Goal: Information Seeking & Learning: Check status

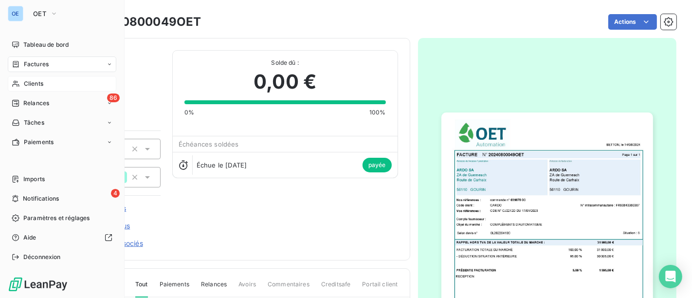
click at [24, 82] on span "Clients" at bounding box center [33, 83] width 19 height 9
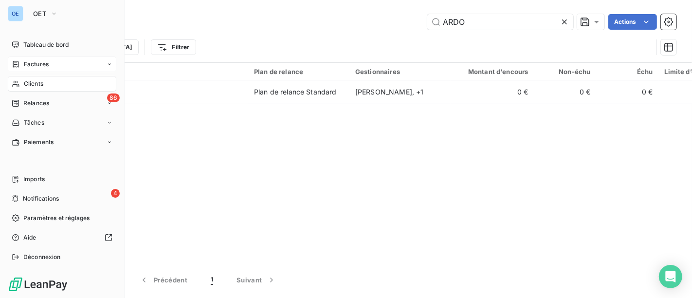
click at [19, 63] on div "Factures" at bounding box center [30, 64] width 37 height 9
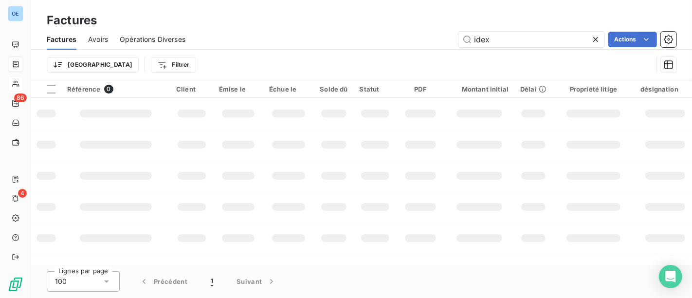
click at [460, 44] on input "idex" at bounding box center [531, 40] width 146 height 16
type input "20250700253OET"
click at [556, 36] on input "20250700253OET" at bounding box center [531, 40] width 146 height 16
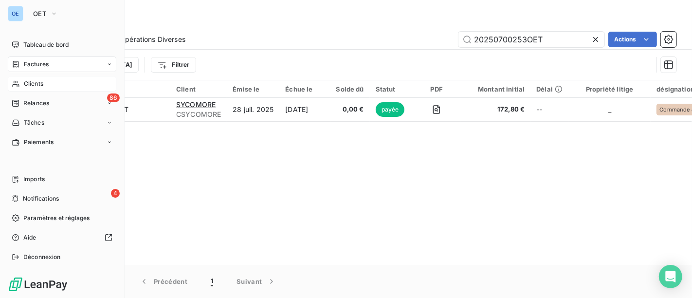
drag, startPoint x: 32, startPoint y: 85, endPoint x: 111, endPoint y: 74, distance: 79.5
click at [33, 85] on span "Clients" at bounding box center [33, 83] width 19 height 9
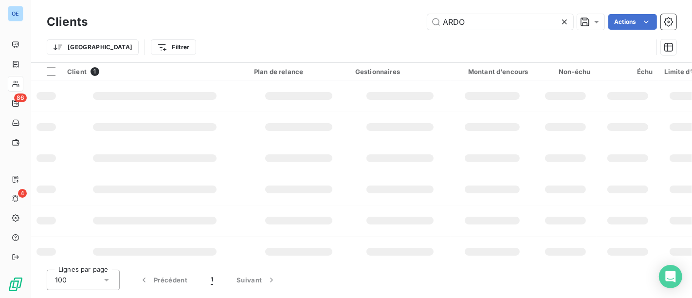
click at [366, 4] on div "Clients ARDO Actions Trier Filtrer" at bounding box center [361, 31] width 661 height 62
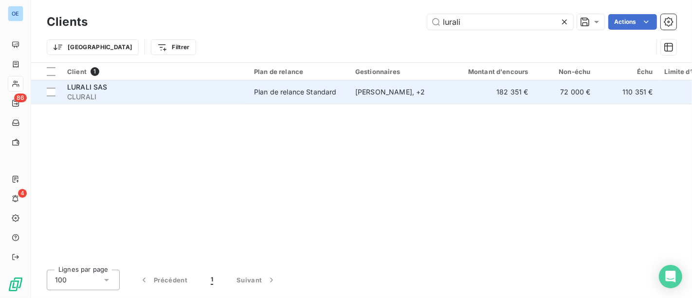
type input "lurali"
click at [368, 89] on div "[PERSON_NAME] , + 2" at bounding box center [400, 92] width 90 height 10
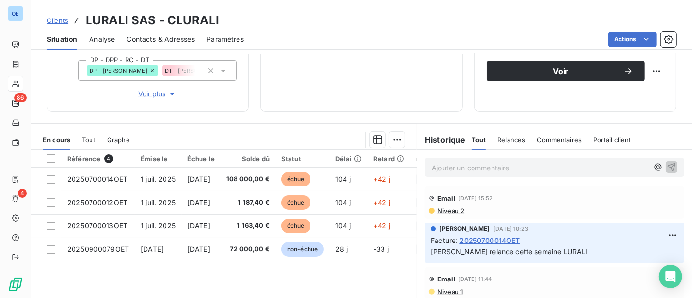
scroll to position [216, 0]
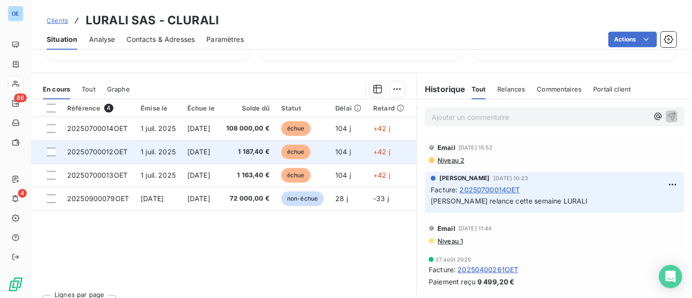
click at [256, 157] on td "1 187,40 €" at bounding box center [247, 151] width 55 height 23
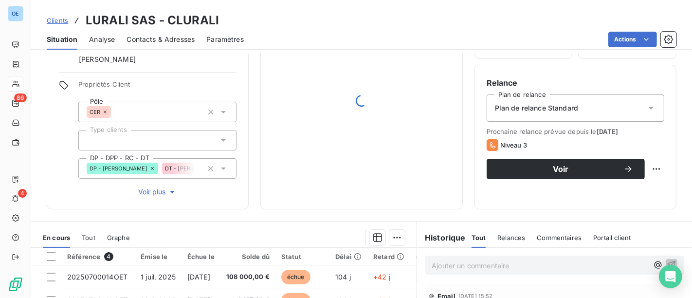
scroll to position [162, 0]
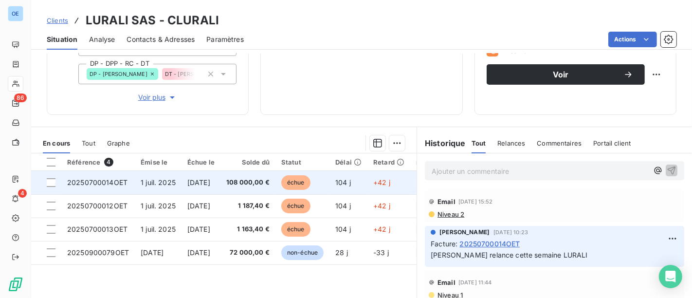
click at [275, 183] on td "108 000,00 €" at bounding box center [247, 182] width 55 height 23
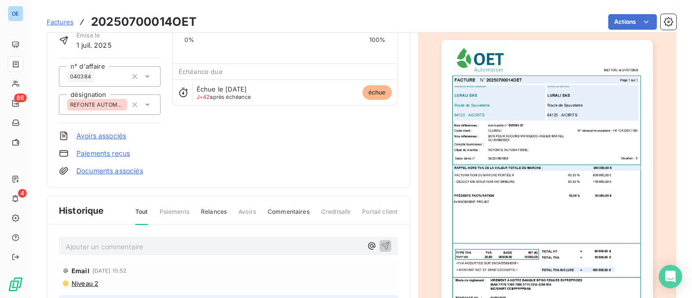
scroll to position [108, 0]
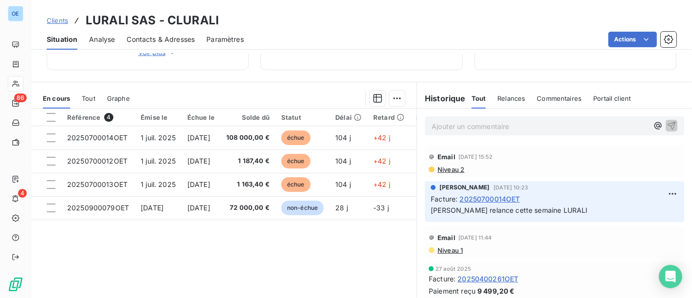
scroll to position [218, 0]
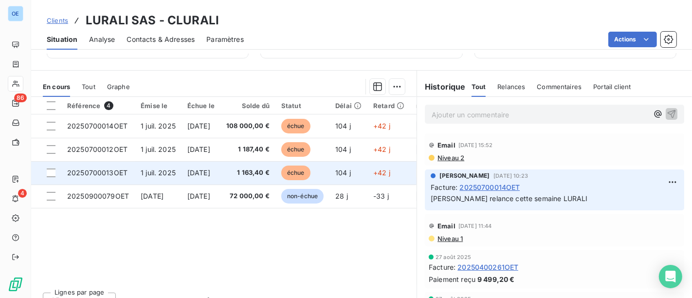
click at [210, 169] on span "[DATE]" at bounding box center [198, 172] width 23 height 8
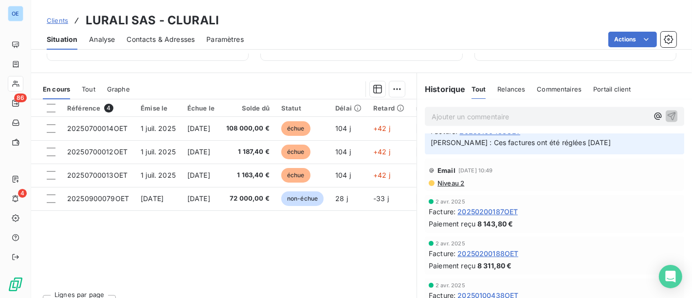
scroll to position [1621, 0]
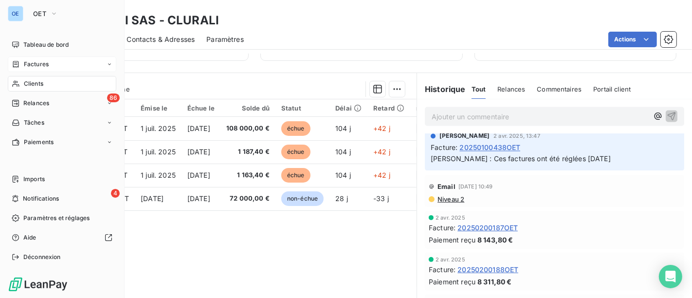
click at [39, 68] on span "Factures" at bounding box center [36, 64] width 25 height 9
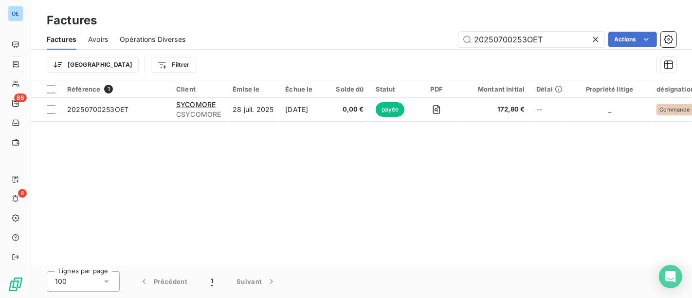
drag, startPoint x: 546, startPoint y: 38, endPoint x: 495, endPoint y: 49, distance: 52.2
click at [495, 49] on div "Factures Avoirs Opérations Diverses 20250700253OET Actions" at bounding box center [361, 39] width 661 height 20
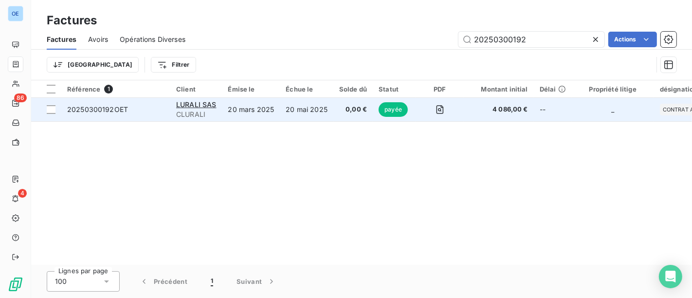
type input "20250300192"
click at [484, 116] on td "4 086,00 €" at bounding box center [499, 109] width 70 height 23
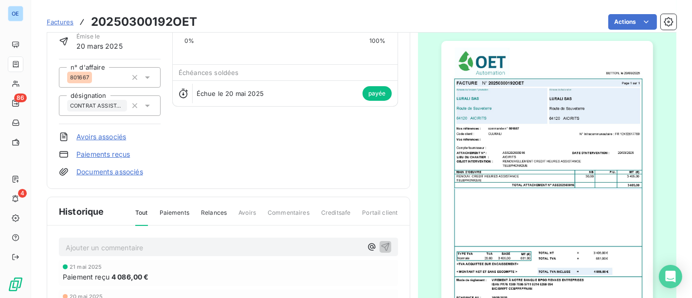
scroll to position [55, 0]
